Goal: Task Accomplishment & Management: Use online tool/utility

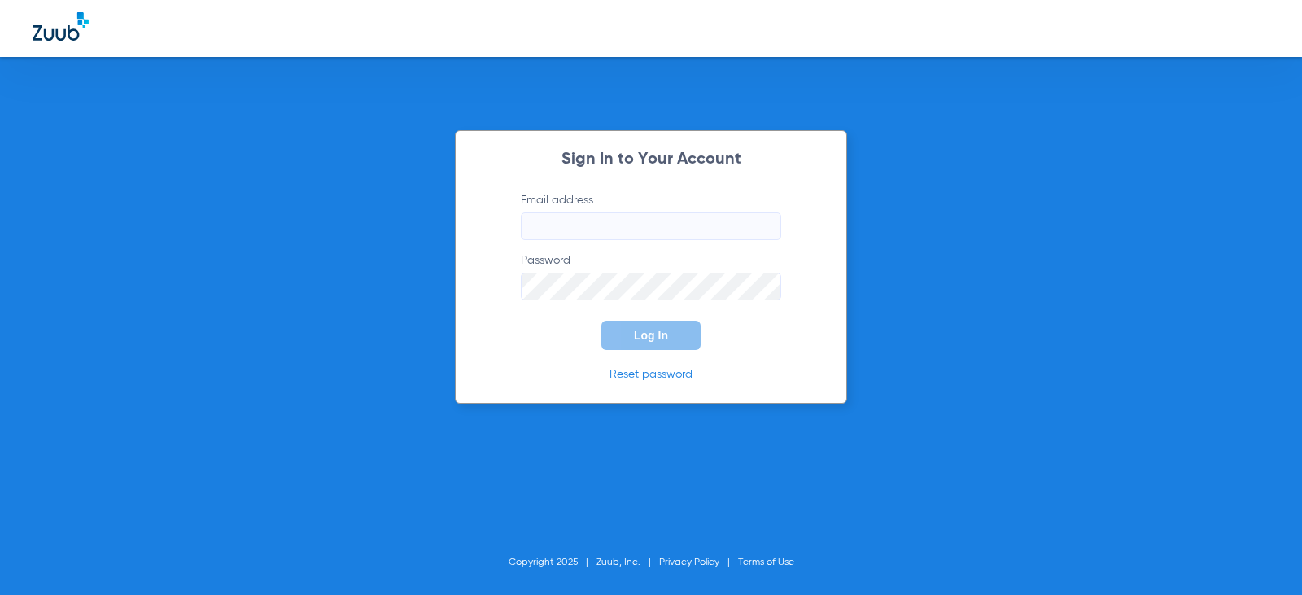
click at [574, 231] on input "Email address" at bounding box center [651, 226] width 260 height 28
type input "[EMAIL_ADDRESS][DOMAIN_NAME]"
click at [659, 325] on button "Log In" at bounding box center [650, 335] width 99 height 29
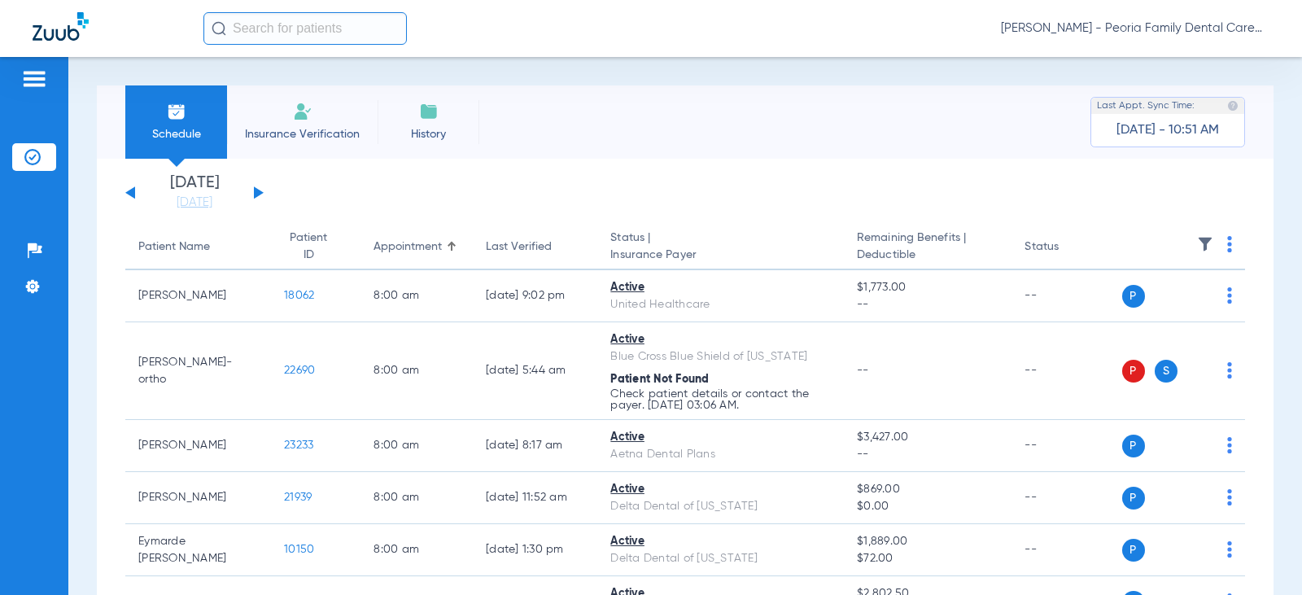
click at [252, 191] on div "[DATE] [DATE] [DATE] [DATE] [DATE] [DATE] [DATE] [DATE] [DATE] [DATE] [DATE] [D…" at bounding box center [194, 193] width 138 height 36
click at [255, 194] on button at bounding box center [259, 192] width 10 height 12
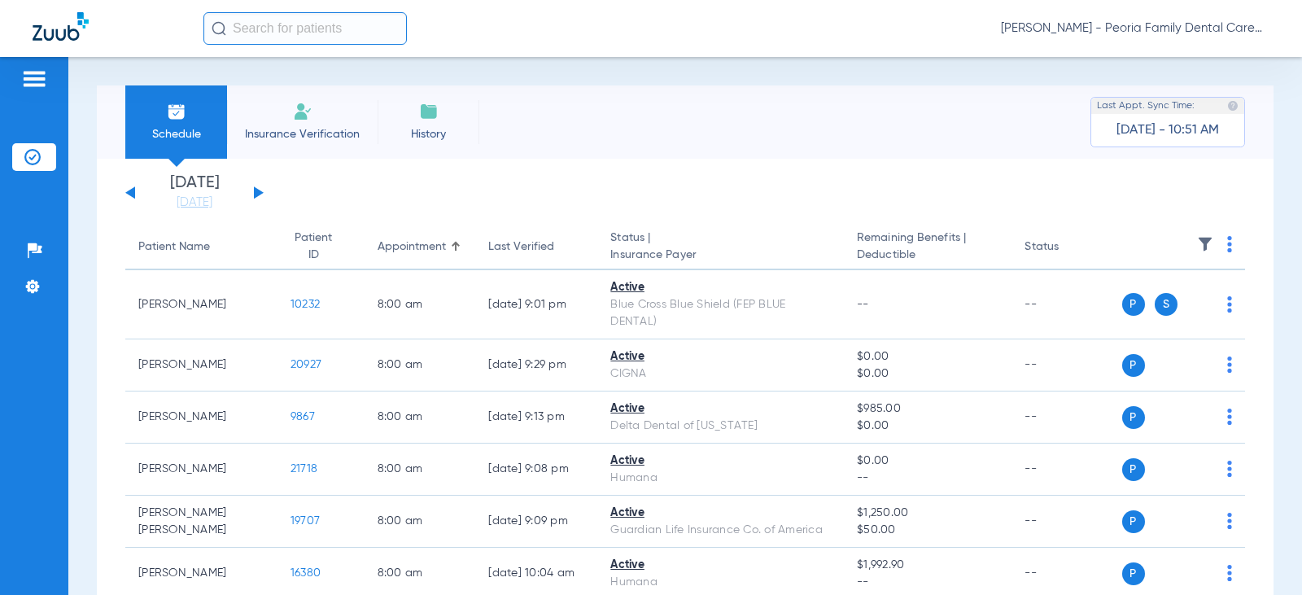
click at [294, 116] on img at bounding box center [303, 112] width 20 height 20
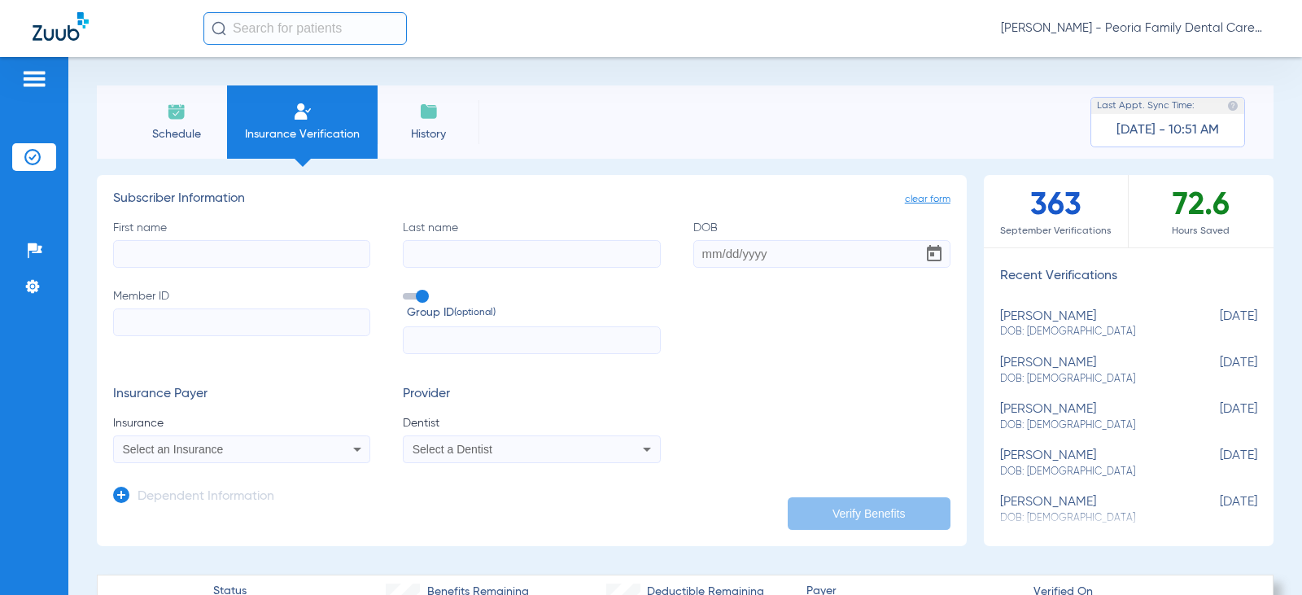
click at [210, 263] on input "First name" at bounding box center [241, 254] width 257 height 28
type input "[PERSON_NAME]"
type input "[DATE]"
click at [198, 313] on input "Member ID" at bounding box center [241, 322] width 257 height 28
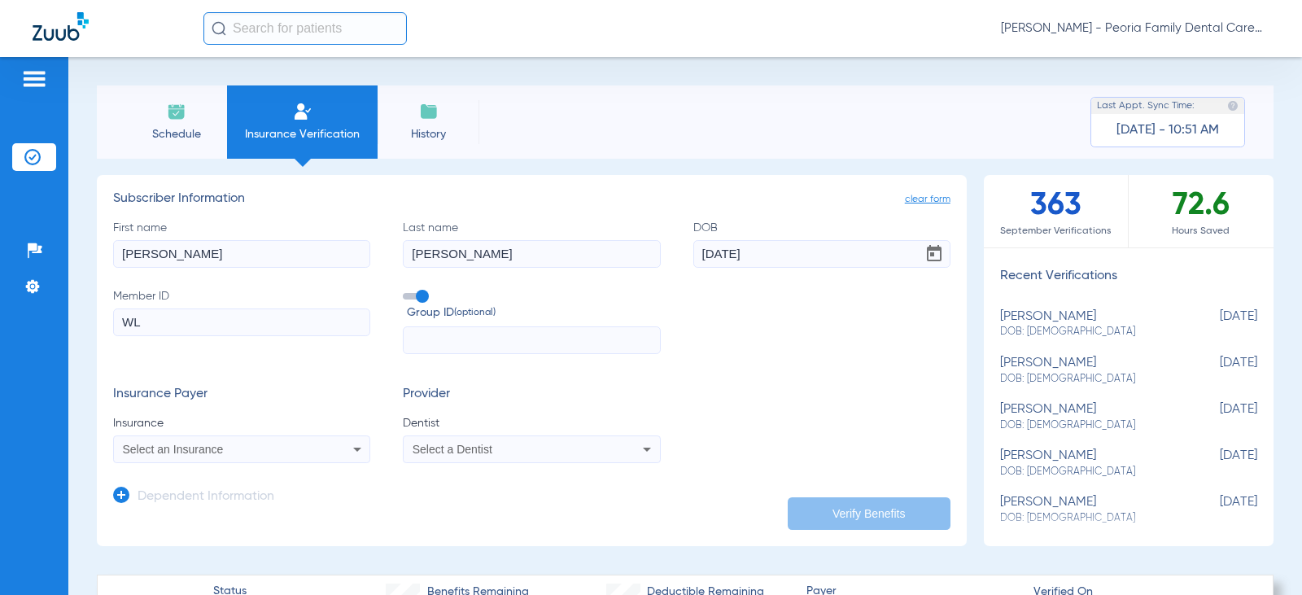
type input "WLU"
drag, startPoint x: 158, startPoint y: 321, endPoint x: 6, endPoint y: 310, distance: 152.5
click at [44, 319] on div "Patients Insurance Verification Setup Help Center Settings Schedule Insurance V…" at bounding box center [651, 354] width 1302 height 595
paste input "WLU077M92529"
type input "WLU077M92529"
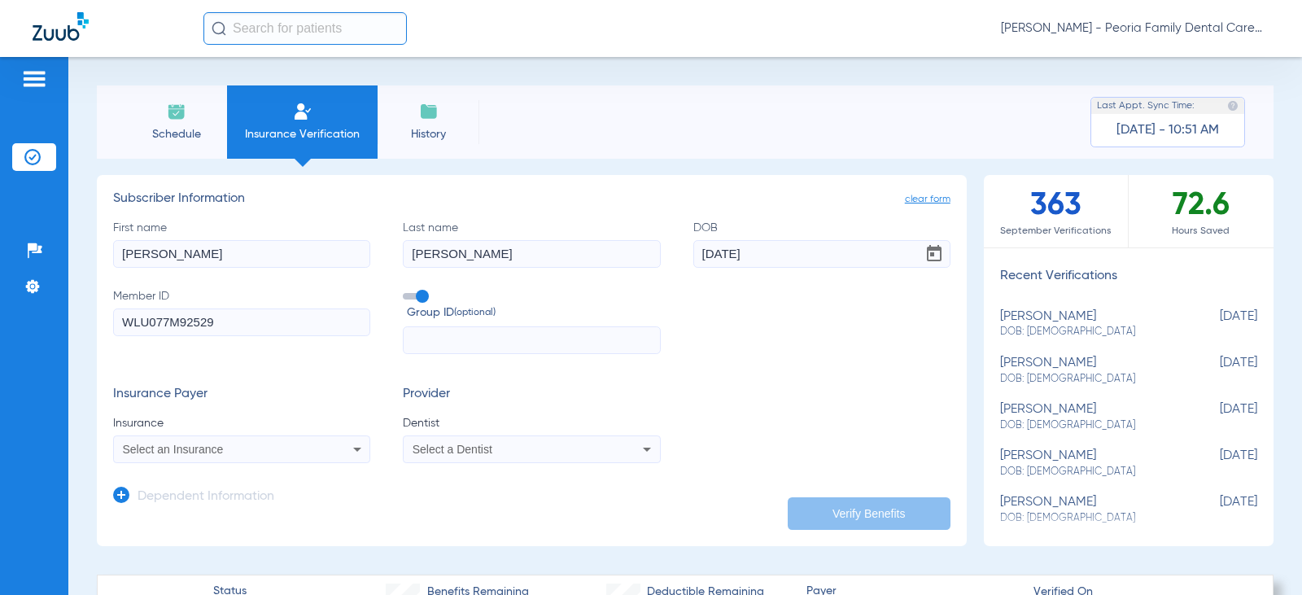
click at [447, 338] on input "text" at bounding box center [531, 340] width 257 height 28
paste input "C00415DCMM"
type input "C00415DCMM"
click at [320, 450] on div "Select an Insurance" at bounding box center [241, 449] width 255 height 20
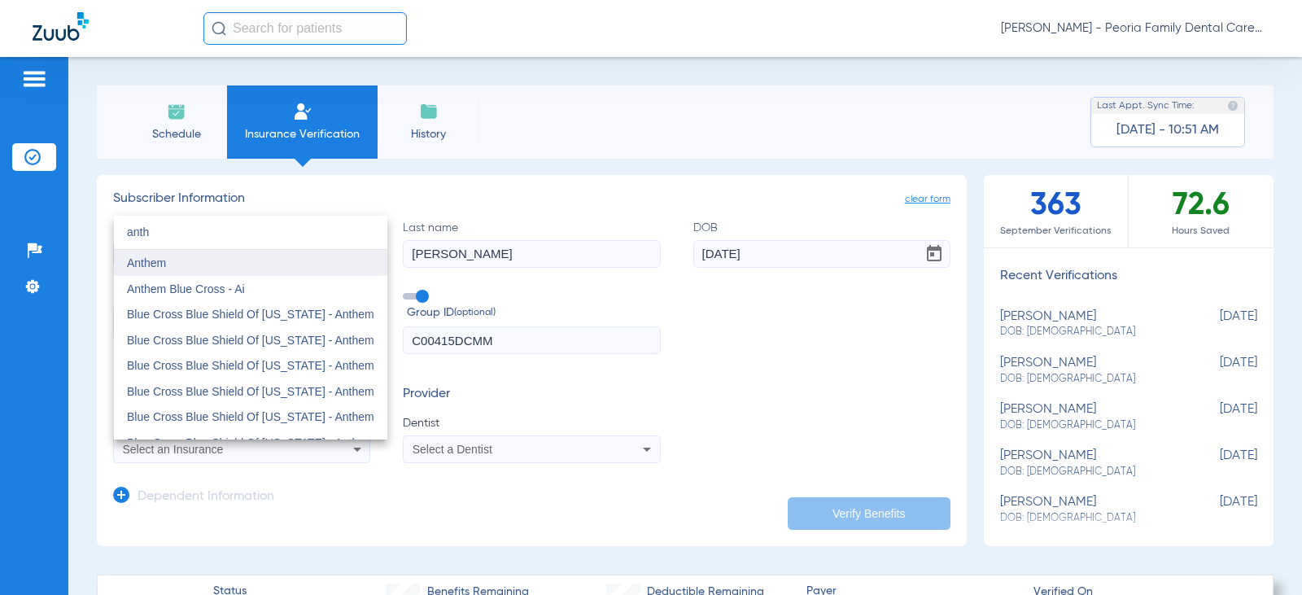
type input "anth"
click at [193, 268] on mat-option "Anthem" at bounding box center [250, 263] width 273 height 26
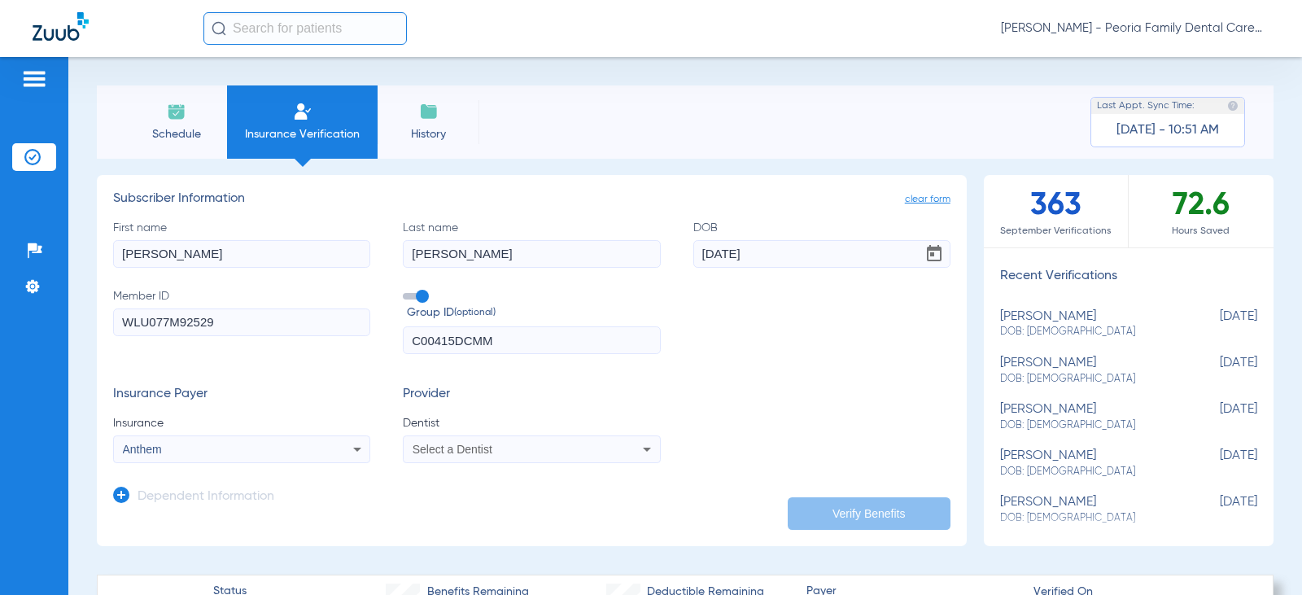
click at [439, 446] on span "Select a Dentist" at bounding box center [452, 449] width 80 height 13
type input "bela"
click at [492, 427] on span "[PERSON_NAME] 1790912046" at bounding box center [493, 426] width 159 height 11
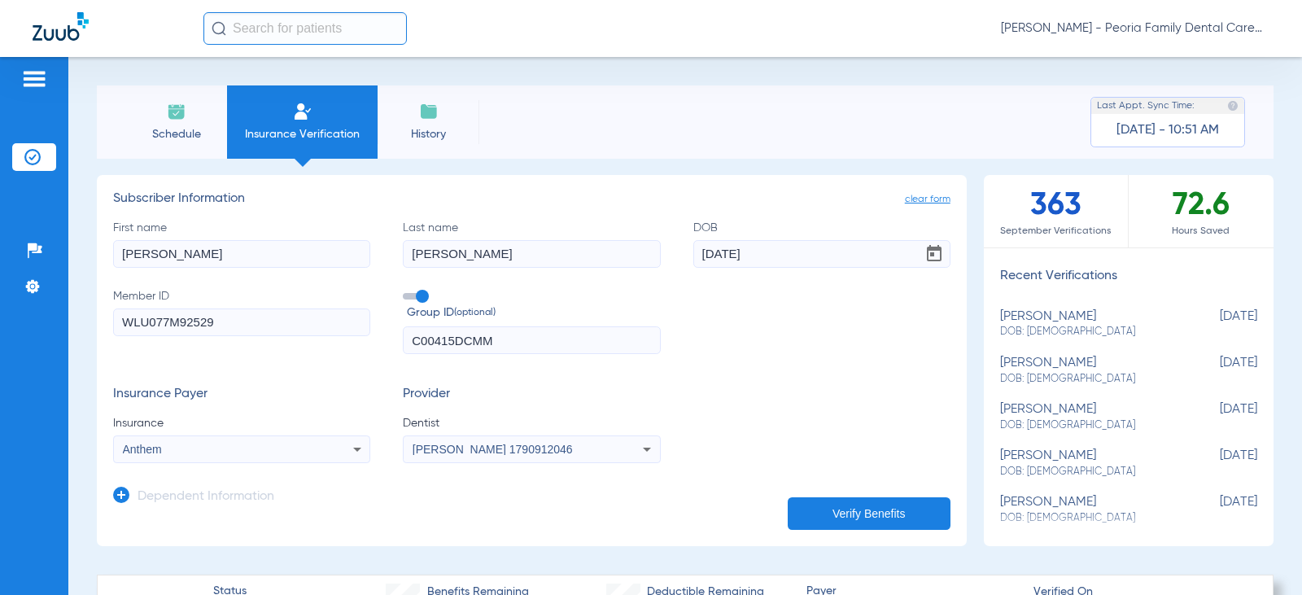
click at [770, 354] on div "First name [PERSON_NAME] Last name [PERSON_NAME] DOB [DEMOGRAPHIC_DATA] Member …" at bounding box center [531, 287] width 837 height 135
click at [829, 509] on button "Verify Benefits" at bounding box center [868, 513] width 163 height 33
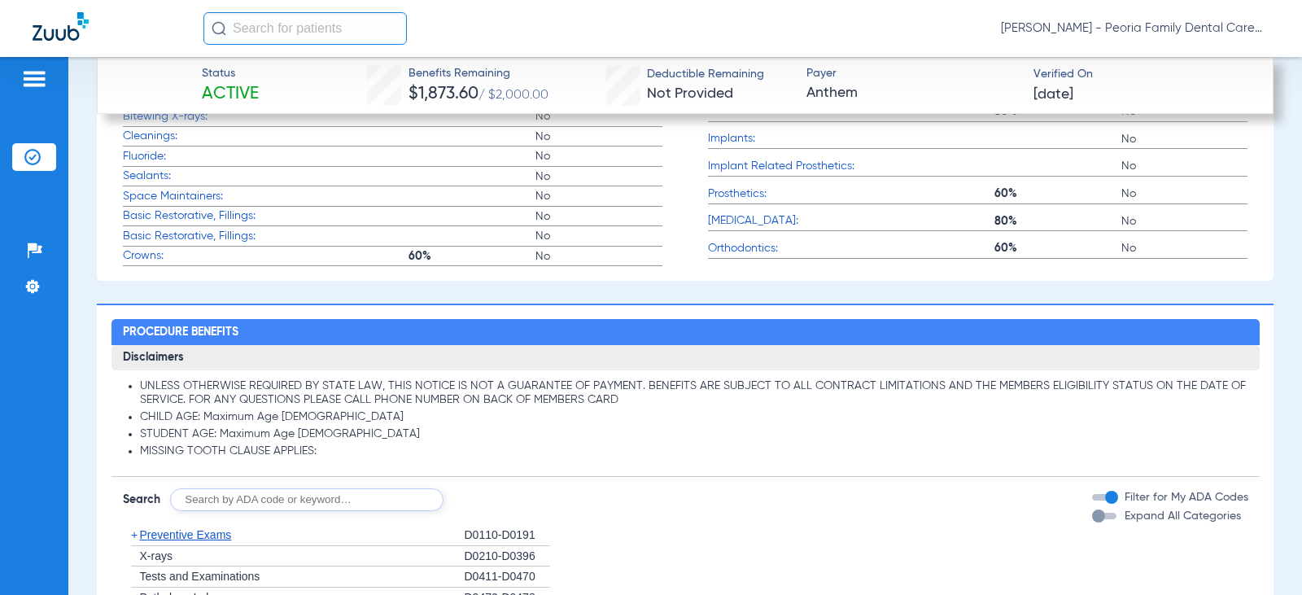
scroll to position [1464, 0]
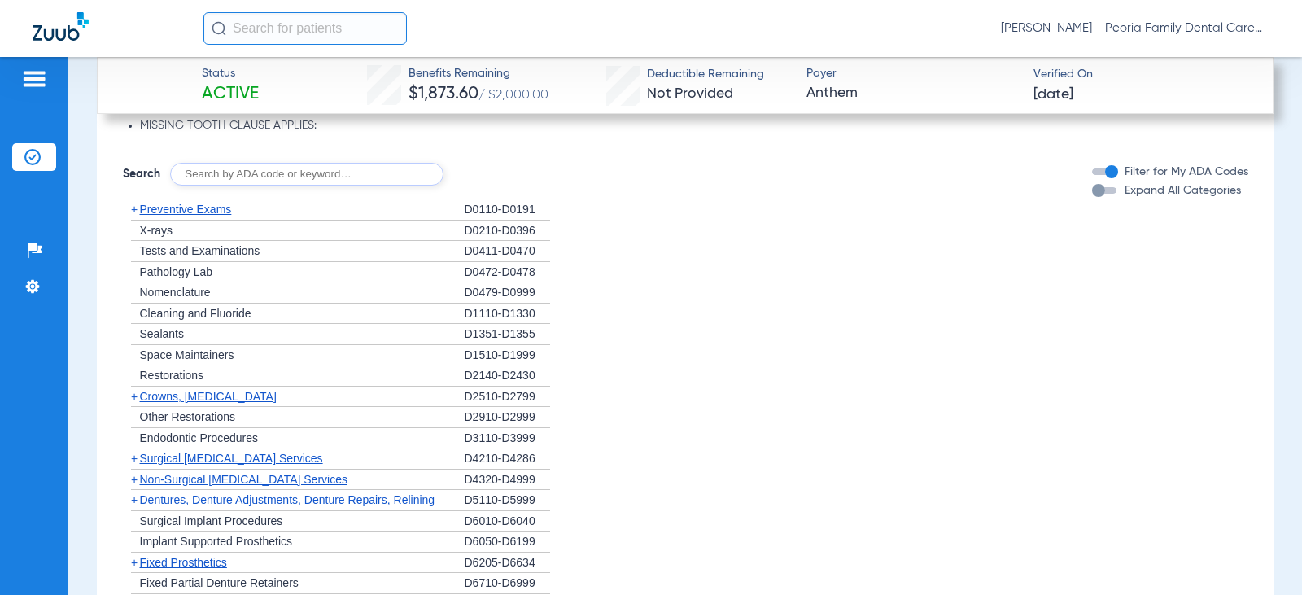
click at [273, 168] on input "text" at bounding box center [306, 174] width 273 height 23
type input "d4341"
click button "Search" at bounding box center [504, 174] width 64 height 23
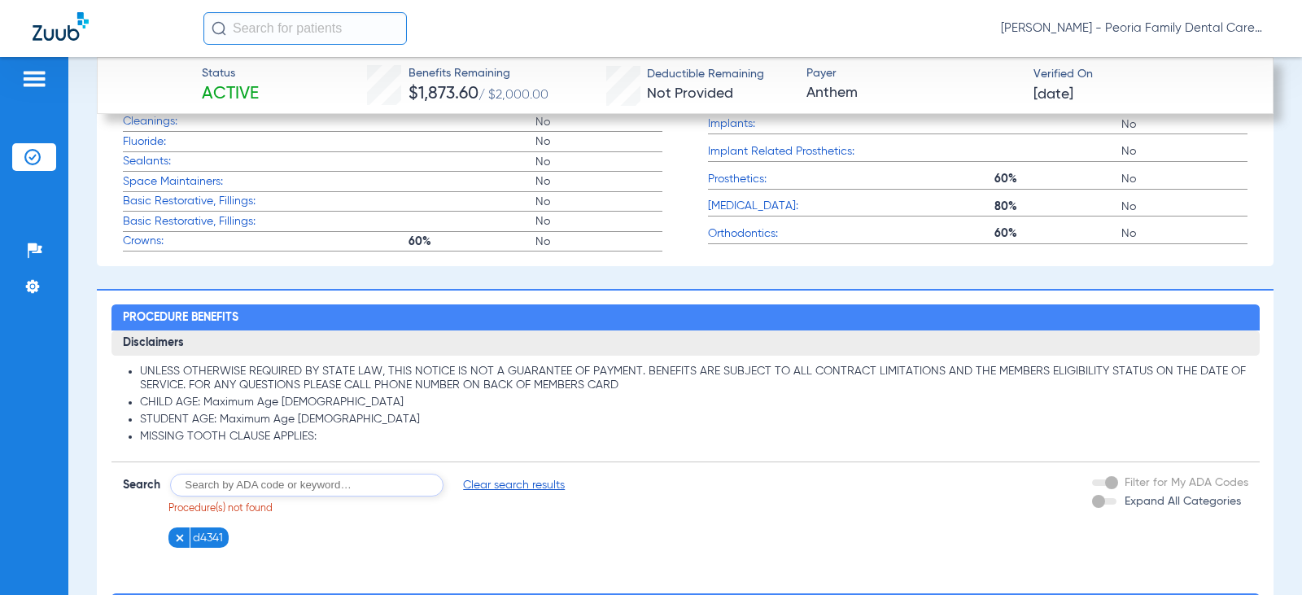
scroll to position [1266, 0]
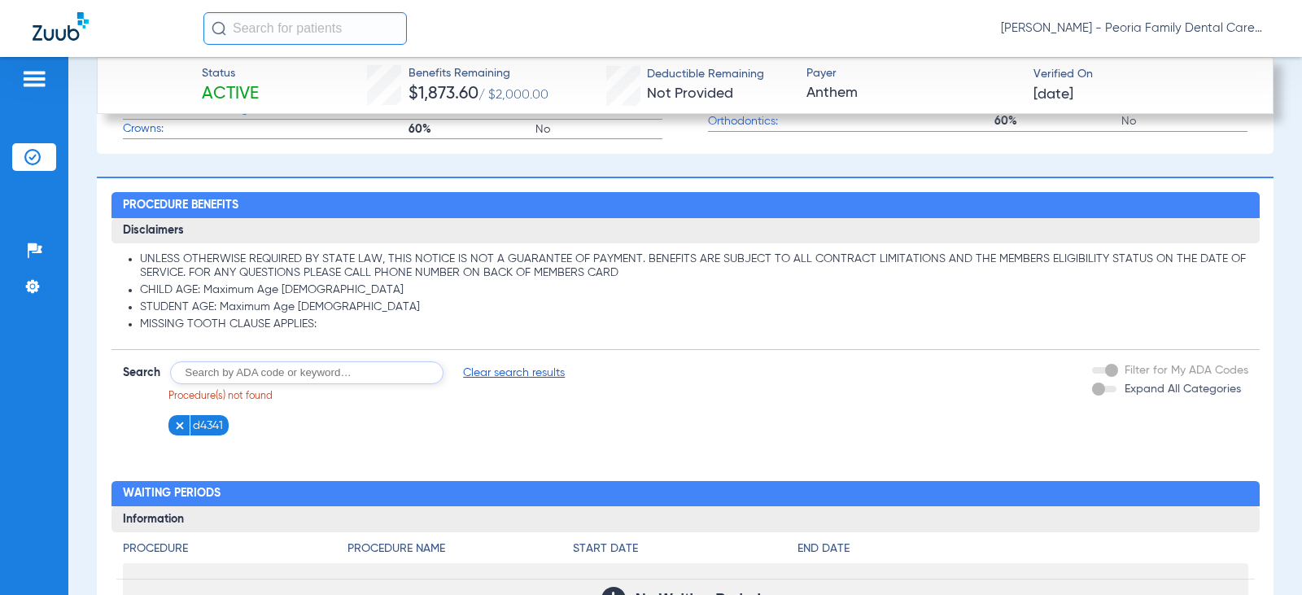
click at [336, 371] on input "text" at bounding box center [306, 372] width 273 height 23
type input "4341"
click at [498, 371] on button "Search" at bounding box center [504, 372] width 64 height 23
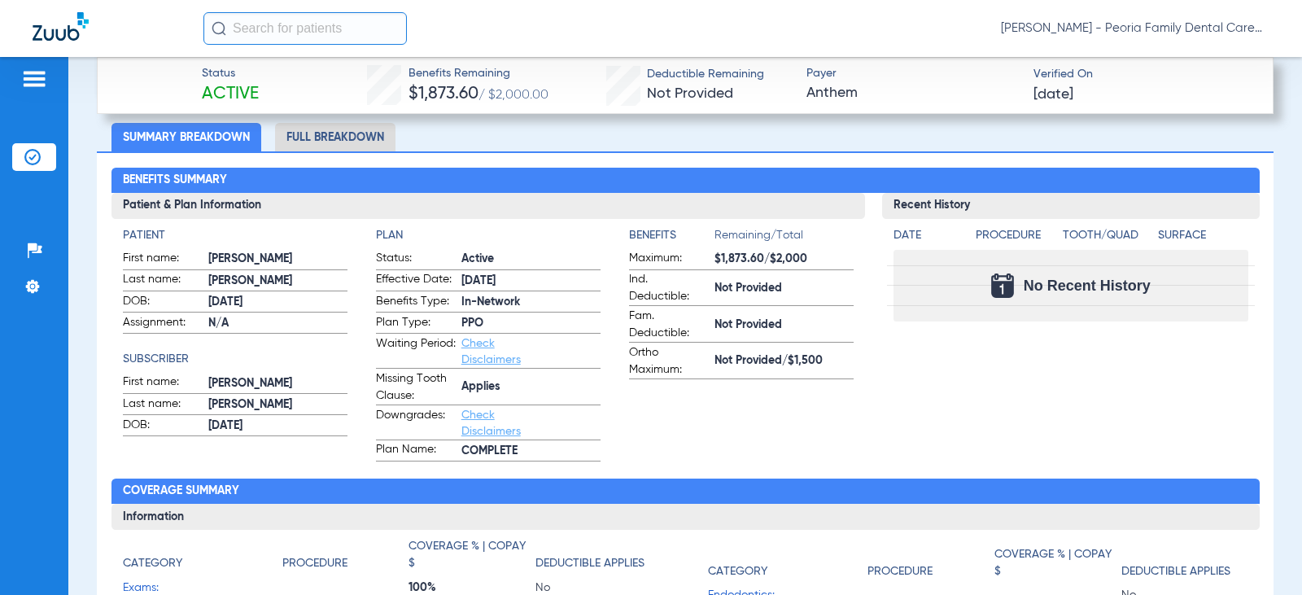
scroll to position [615, 0]
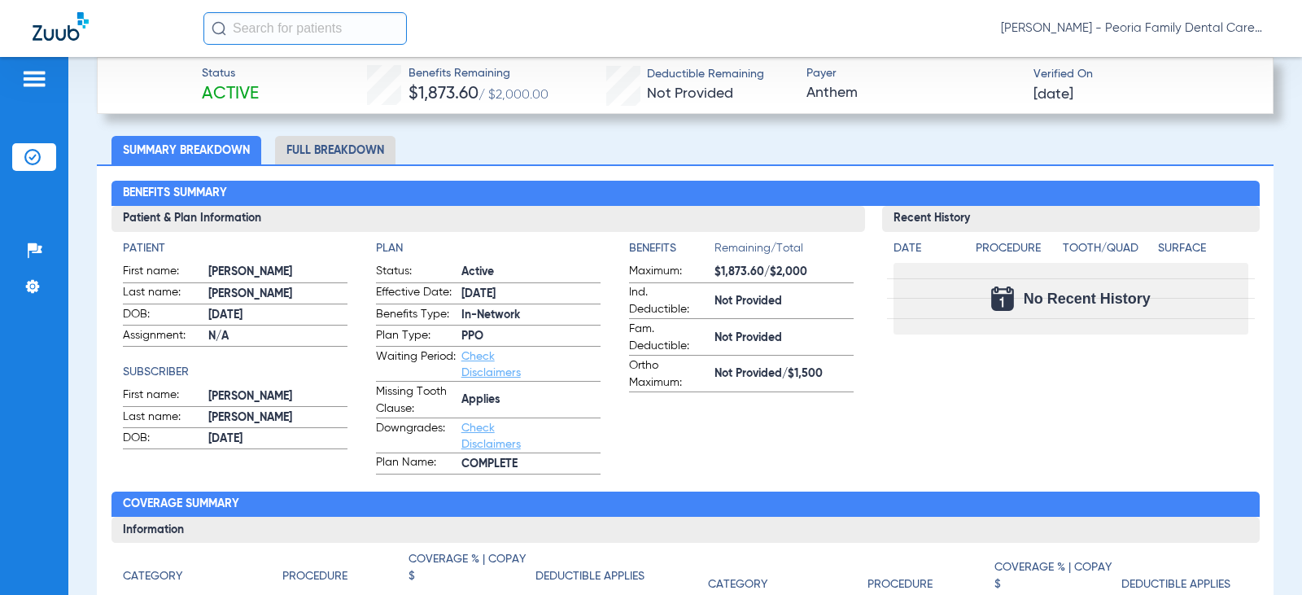
click at [325, 137] on li "Full Breakdown" at bounding box center [335, 150] width 120 height 28
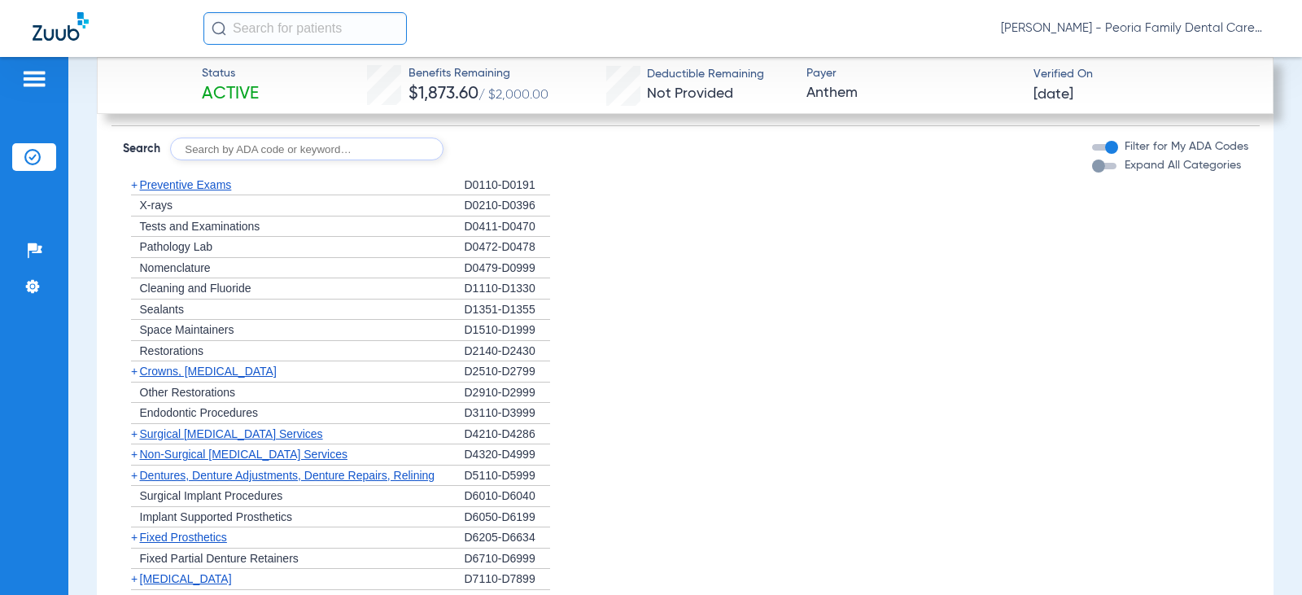
scroll to position [1835, 0]
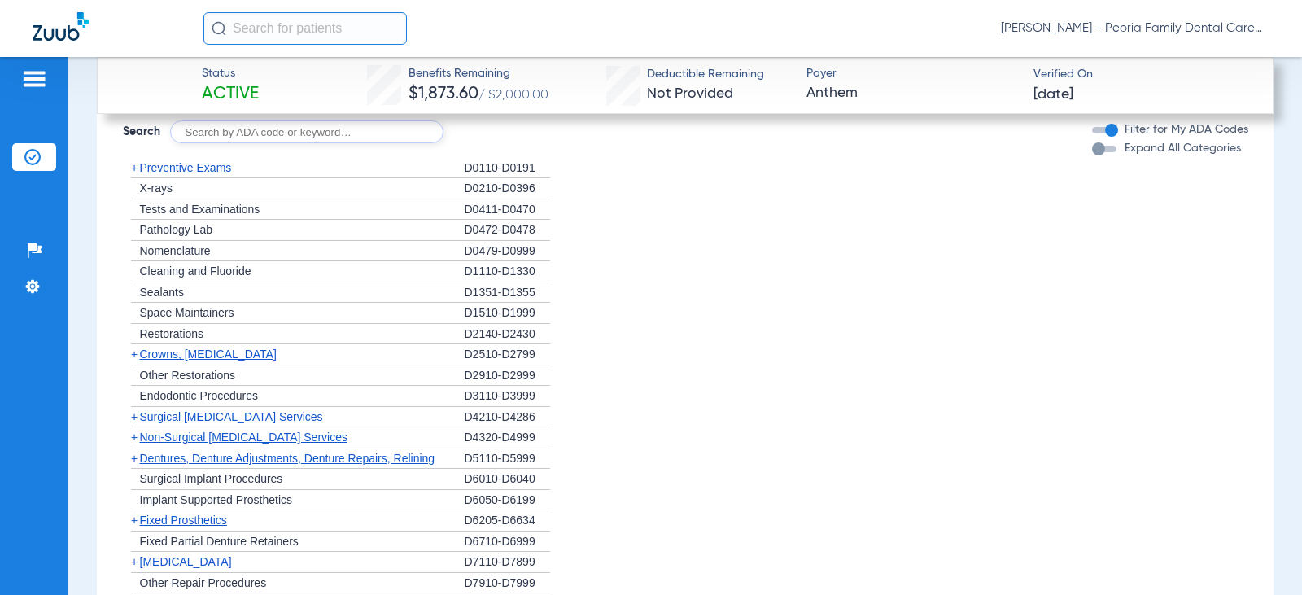
click at [299, 436] on span "Non-Surgical [MEDICAL_DATA] Services" at bounding box center [243, 436] width 207 height 13
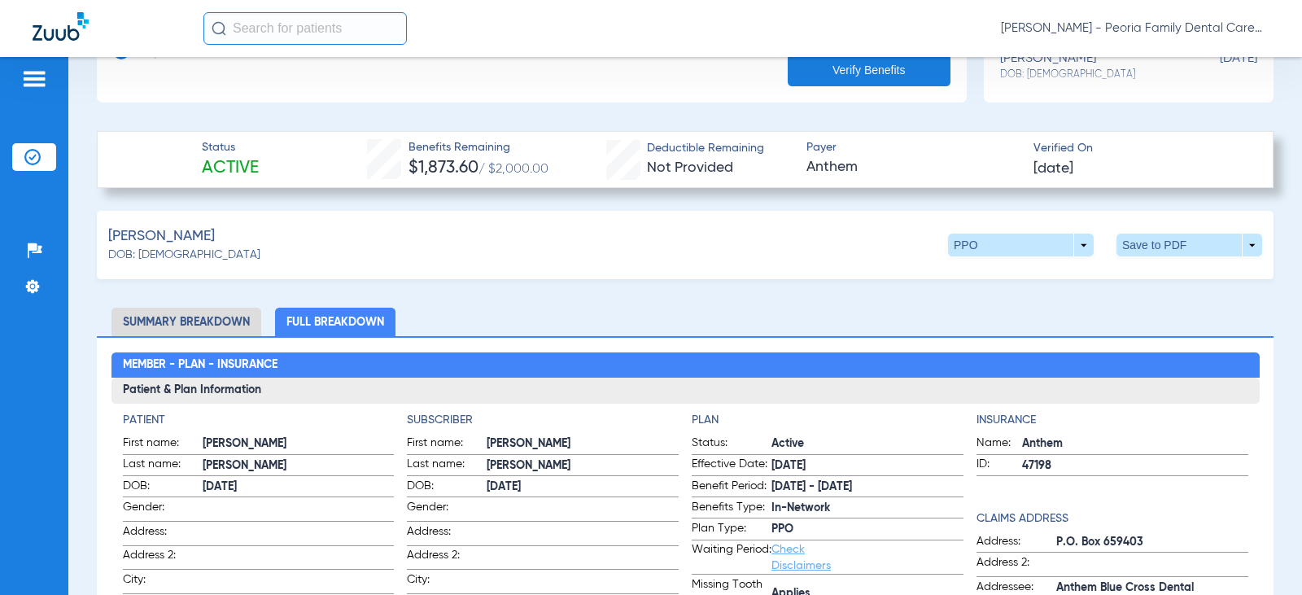
scroll to position [290, 0]
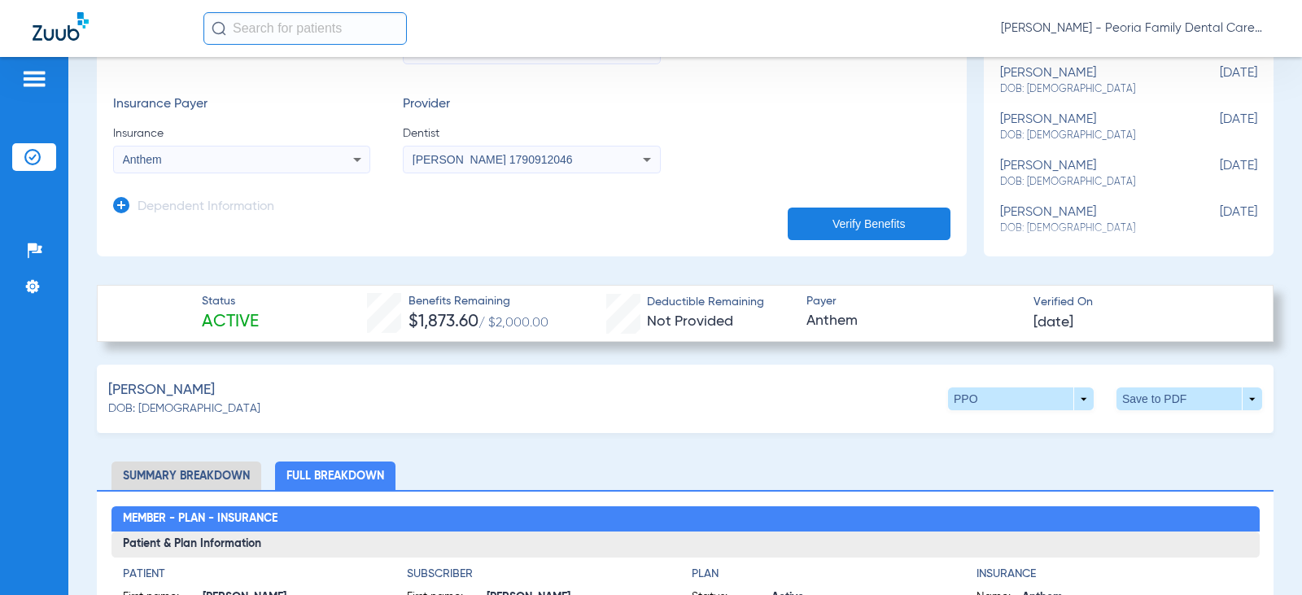
click at [218, 477] on li "Summary Breakdown" at bounding box center [186, 475] width 150 height 28
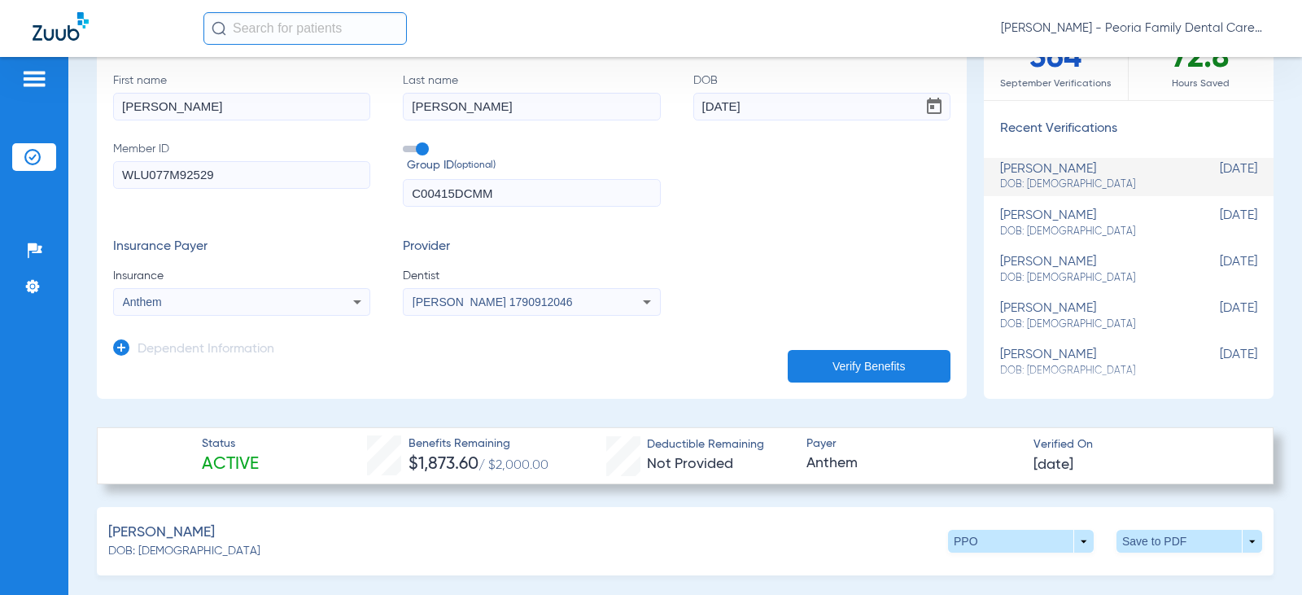
scroll to position [0, 0]
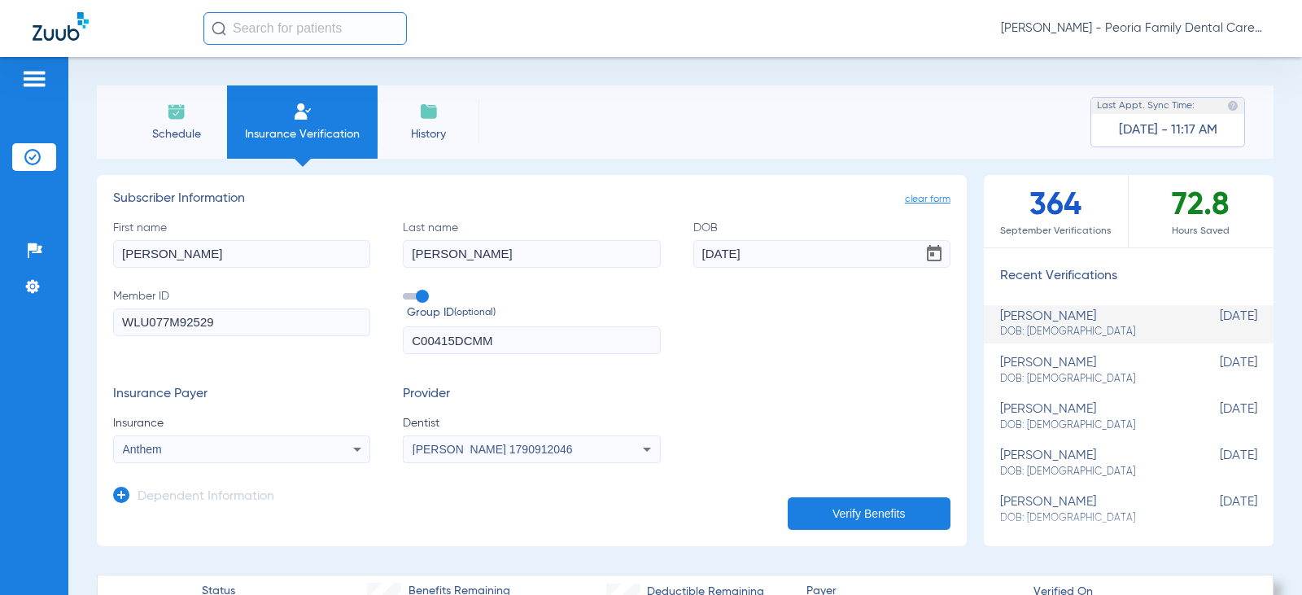
click at [188, 117] on li "Schedule" at bounding box center [176, 121] width 102 height 73
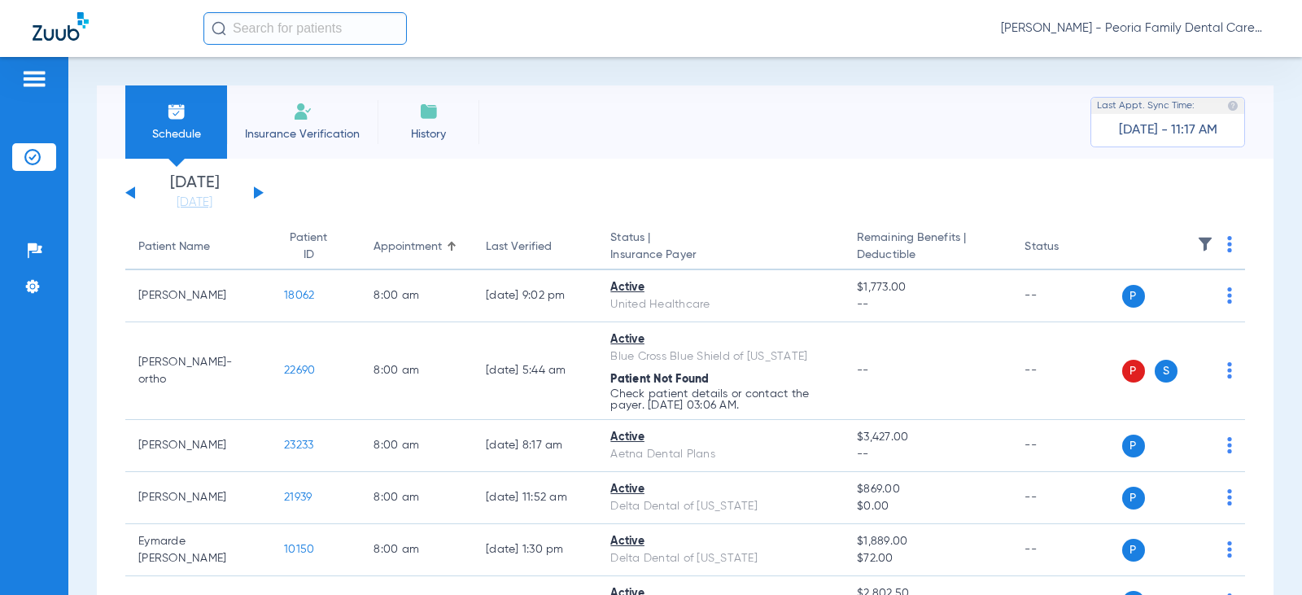
click at [256, 194] on button at bounding box center [259, 192] width 10 height 12
